Goal: Task Accomplishment & Management: Use online tool/utility

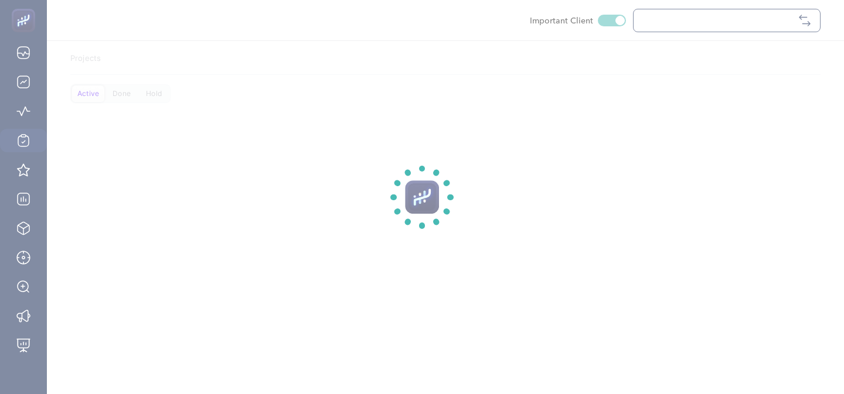
checkbox input "true"
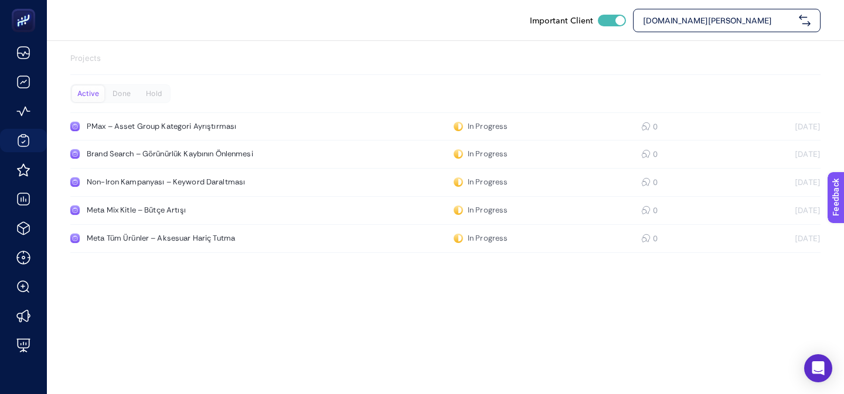
click at [663, 25] on span "[DOMAIN_NAME][PERSON_NAME]" at bounding box center [718, 21] width 151 height 12
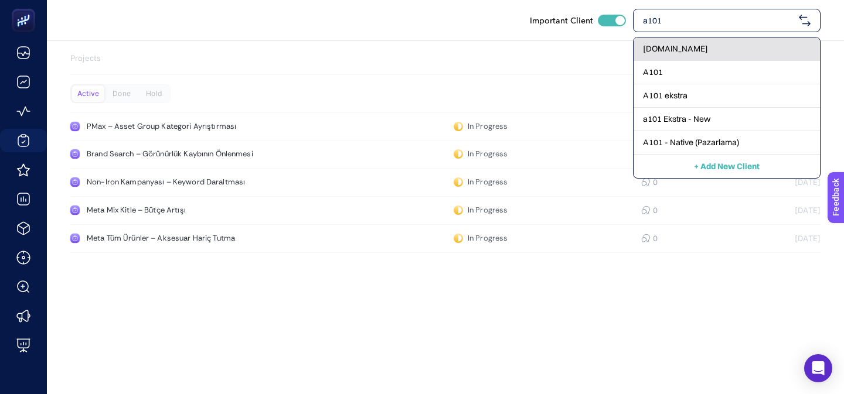
type input "a101"
click at [666, 38] on div "[DOMAIN_NAME]" at bounding box center [726, 49] width 186 height 23
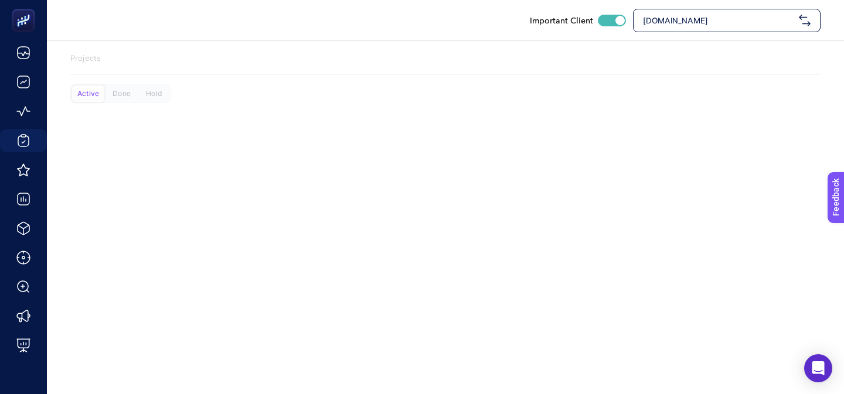
click at [662, 23] on span "[DOMAIN_NAME]" at bounding box center [718, 21] width 151 height 12
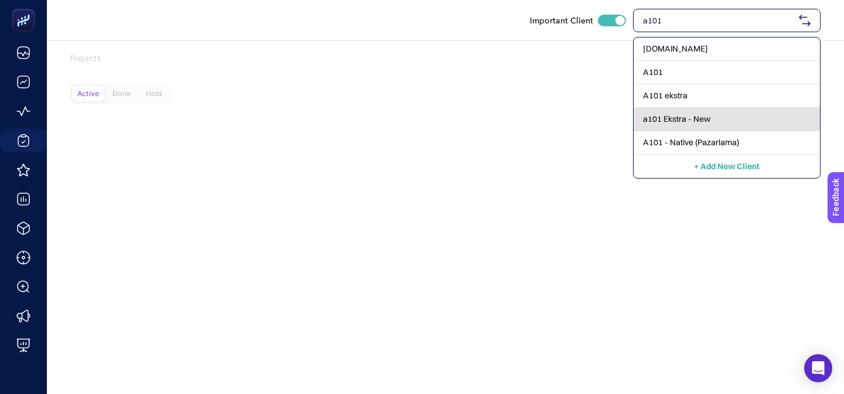
type input "a101"
click at [657, 121] on span "a101 Ekstra - New" at bounding box center [676, 119] width 67 height 12
checkbox input "false"
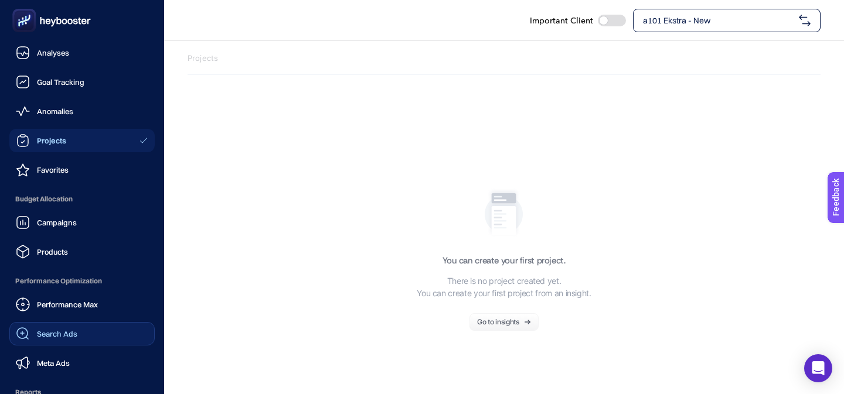
scroll to position [146, 0]
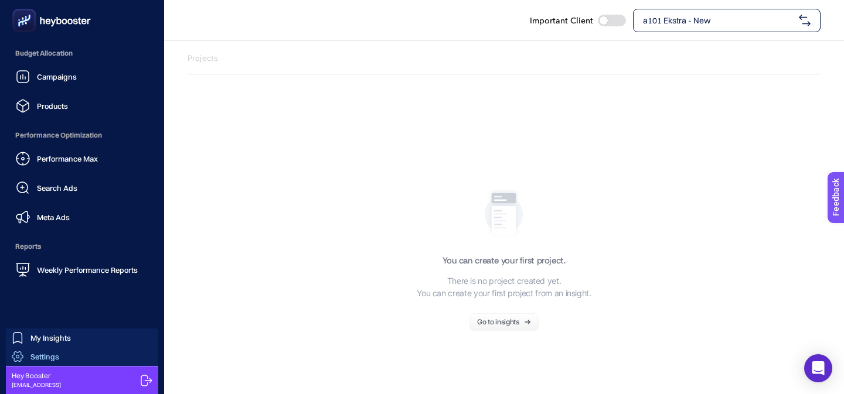
click at [106, 363] on link "Settings" at bounding box center [82, 356] width 152 height 19
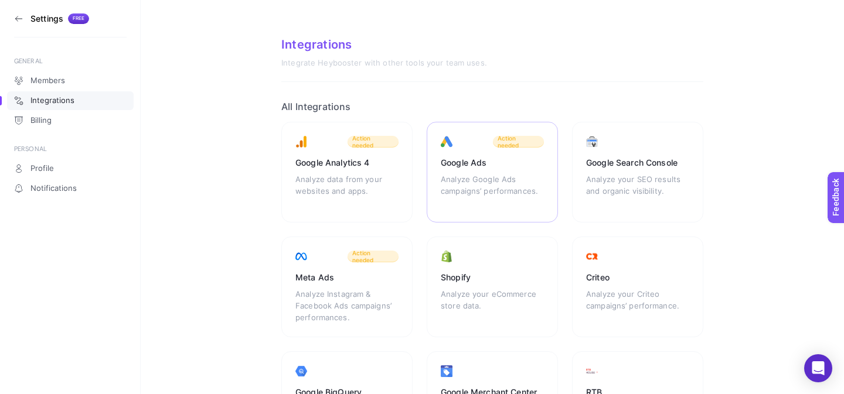
click at [439, 186] on div "Google Ads Analyze Google Ads campaigns’ performances. Action needed" at bounding box center [492, 172] width 131 height 101
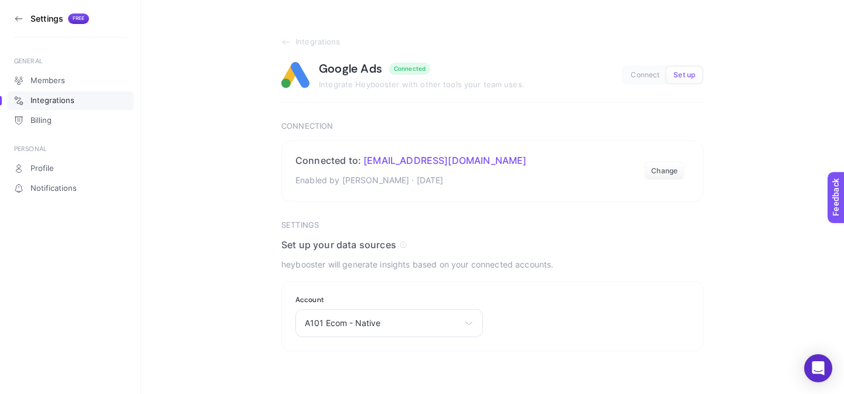
click at [19, 21] on icon at bounding box center [18, 18] width 9 height 9
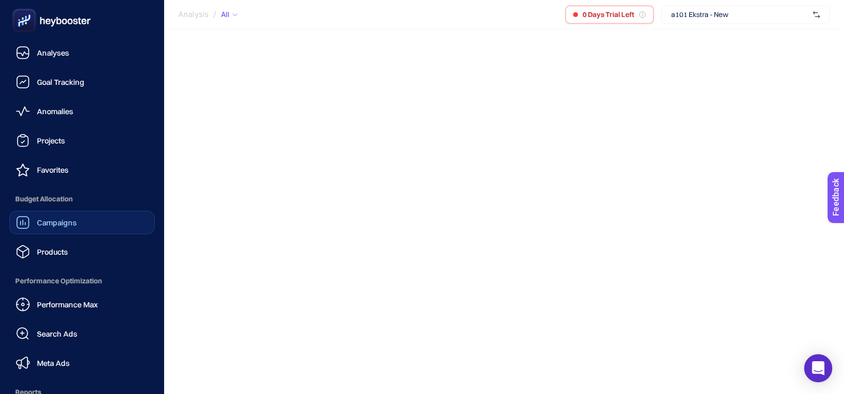
click at [60, 221] on span "Campaigns" at bounding box center [57, 222] width 40 height 9
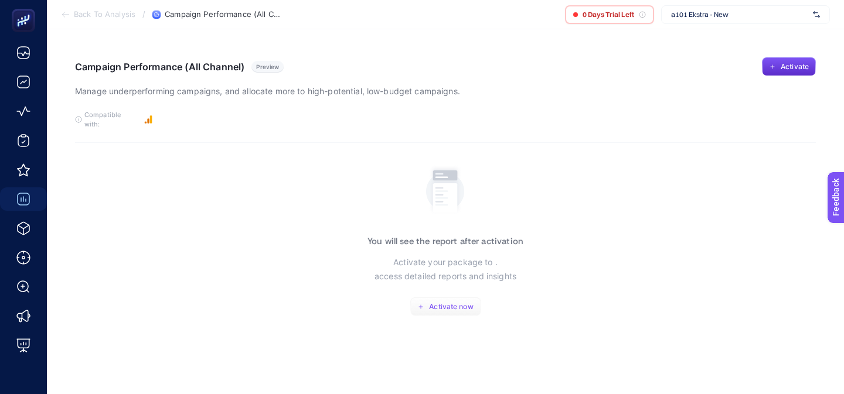
click at [453, 302] on span "Activate now" at bounding box center [451, 306] width 44 height 9
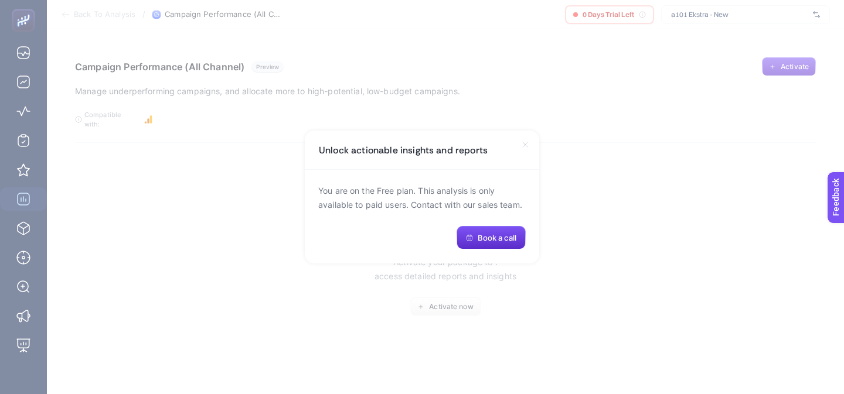
click at [294, 182] on section "Unlock actionable insights and reports You are on the Free plan. This analysis …" at bounding box center [422, 197] width 844 height 394
